Goal: Use online tool/utility

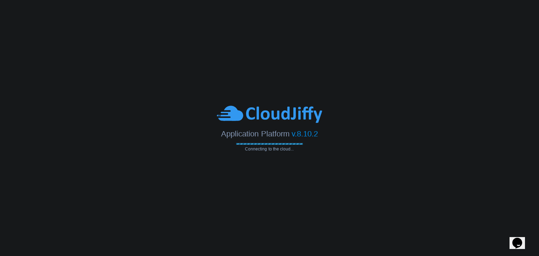
click at [273, 133] on span "Application Platform" at bounding box center [255, 134] width 68 height 9
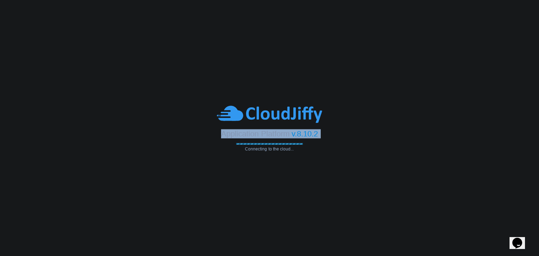
click at [213, 138] on div "Application Platform v.8.10.2" at bounding box center [269, 131] width 539 height 14
drag, startPoint x: 213, startPoint y: 138, endPoint x: 322, endPoint y: 138, distance: 108.8
click at [322, 138] on div "Application Platform v.8.10.2" at bounding box center [269, 131] width 539 height 14
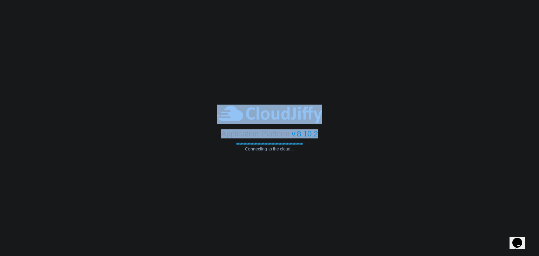
drag, startPoint x: 318, startPoint y: 135, endPoint x: 224, endPoint y: 109, distance: 97.7
click at [224, 109] on div "Application Platform v.8.10.2 Connecting to the cloud..." at bounding box center [269, 128] width 539 height 47
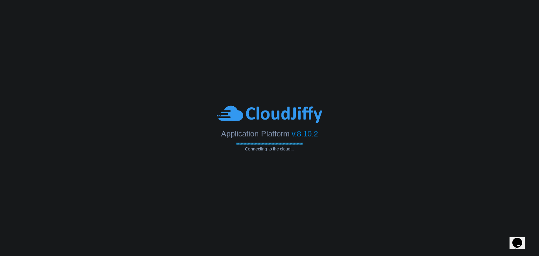
click at [192, 95] on body "Application Platform v.8.10.2 Connecting to the cloud..." at bounding box center [269, 128] width 539 height 256
drag, startPoint x: 192, startPoint y: 95, endPoint x: 317, endPoint y: 131, distance: 130.2
click at [317, 131] on body "Application Platform v.8.10.2 Connecting to the cloud..." at bounding box center [269, 128] width 539 height 256
click at [317, 131] on span "v.8.10.2" at bounding box center [305, 134] width 26 height 9
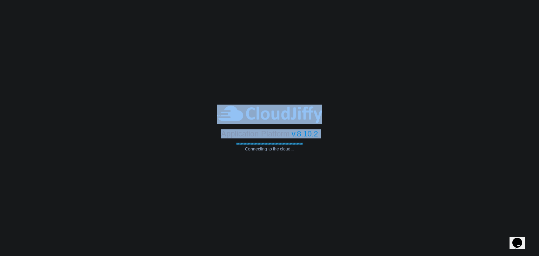
drag, startPoint x: 317, startPoint y: 131, endPoint x: 237, endPoint y: 115, distance: 81.6
click at [237, 115] on div "Application Platform v.8.10.2 Connecting to the cloud..." at bounding box center [269, 128] width 539 height 47
click at [208, 115] on div at bounding box center [269, 114] width 539 height 19
drag, startPoint x: 208, startPoint y: 115, endPoint x: 330, endPoint y: 132, distance: 123.0
click at [330, 132] on div "Application Platform v.8.10.2 Connecting to the cloud..." at bounding box center [269, 128] width 539 height 47
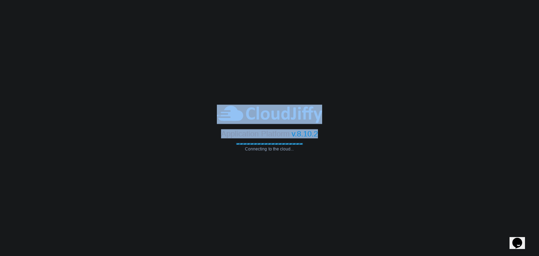
click at [330, 132] on div "Application Platform v.8.10.2" at bounding box center [269, 131] width 539 height 14
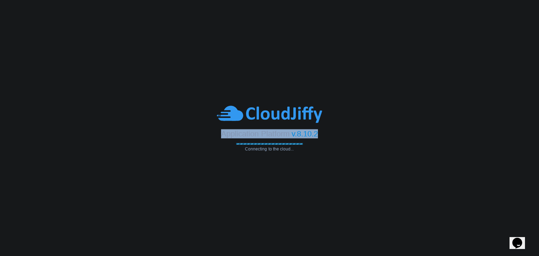
drag, startPoint x: 330, startPoint y: 132, endPoint x: 220, endPoint y: 134, distance: 109.5
click at [220, 134] on div "Application Platform v.8.10.2" at bounding box center [269, 131] width 539 height 14
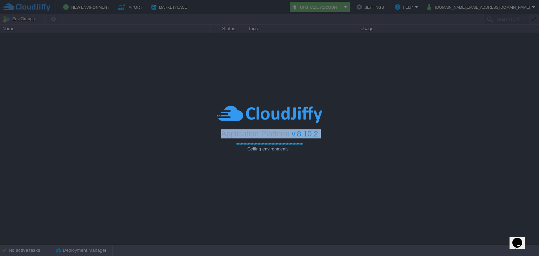
drag, startPoint x: 220, startPoint y: 134, endPoint x: 322, endPoint y: 131, distance: 101.5
click at [322, 131] on div "Application Platform v.8.10.2" at bounding box center [269, 131] width 539 height 14
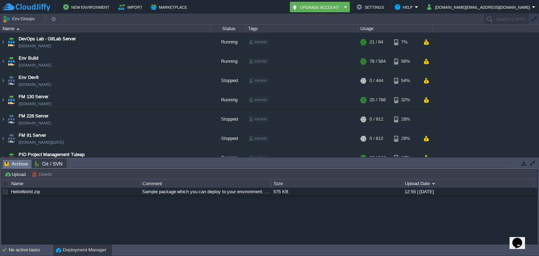
click at [534, 16] on button "button" at bounding box center [534, 19] width 6 height 6
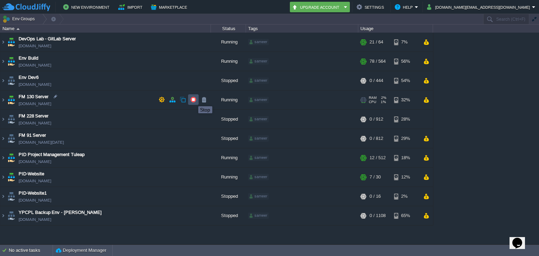
click at [193, 100] on button "button" at bounding box center [193, 100] width 6 height 6
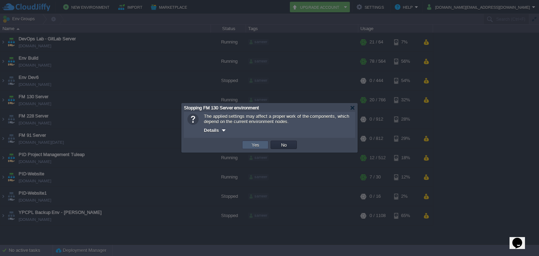
click at [255, 148] on td "Yes" at bounding box center [255, 145] width 26 height 8
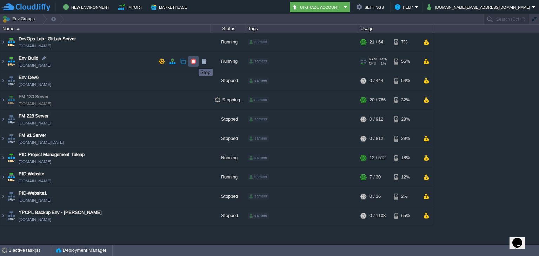
click at [193, 62] on button "button" at bounding box center [193, 61] width 6 height 6
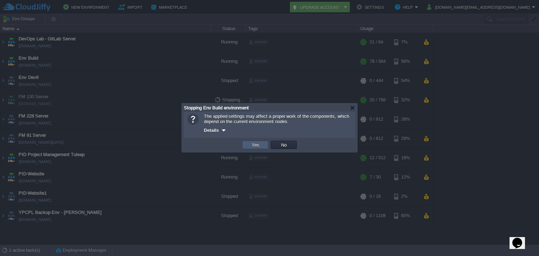
click at [249, 146] on td "Yes" at bounding box center [255, 145] width 26 height 8
